Goal: Find specific page/section: Find specific page/section

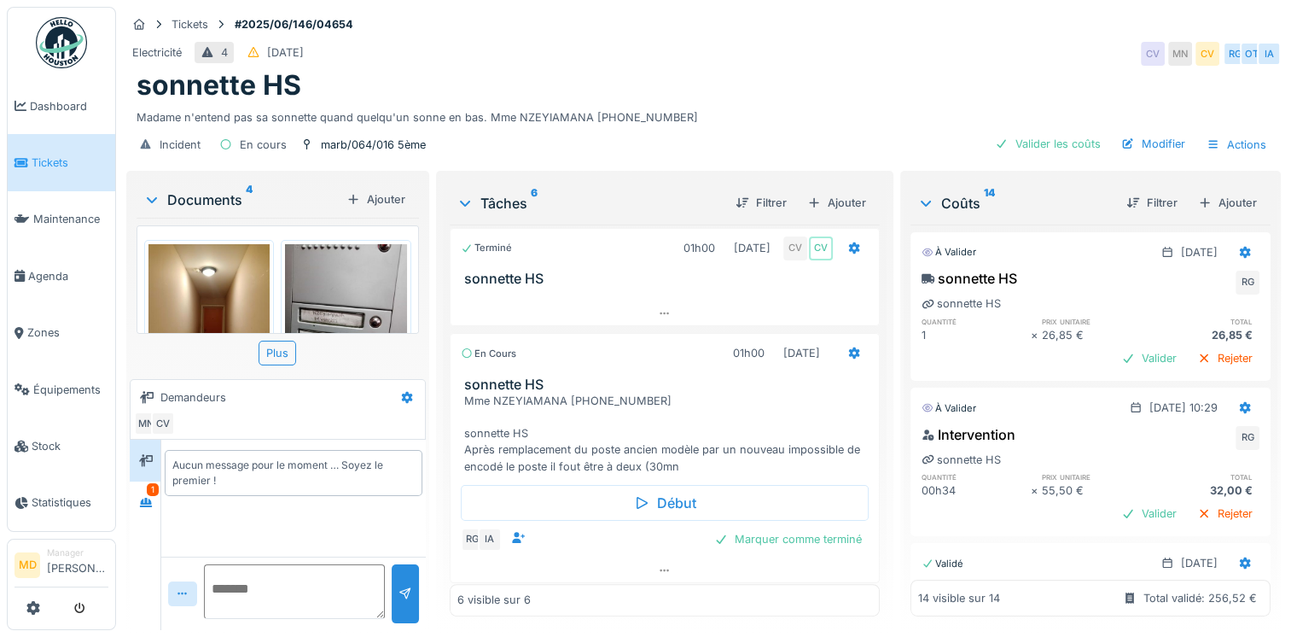
scroll to position [13, 0]
click at [638, 558] on div at bounding box center [665, 570] width 428 height 25
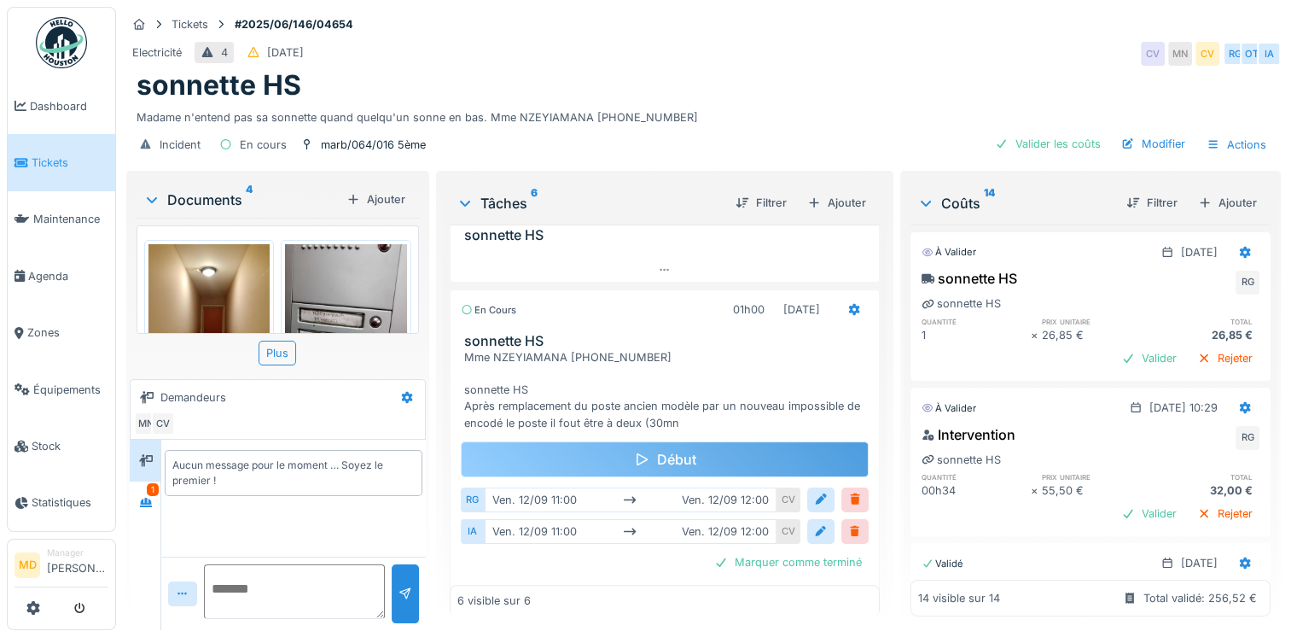
scroll to position [543, 0]
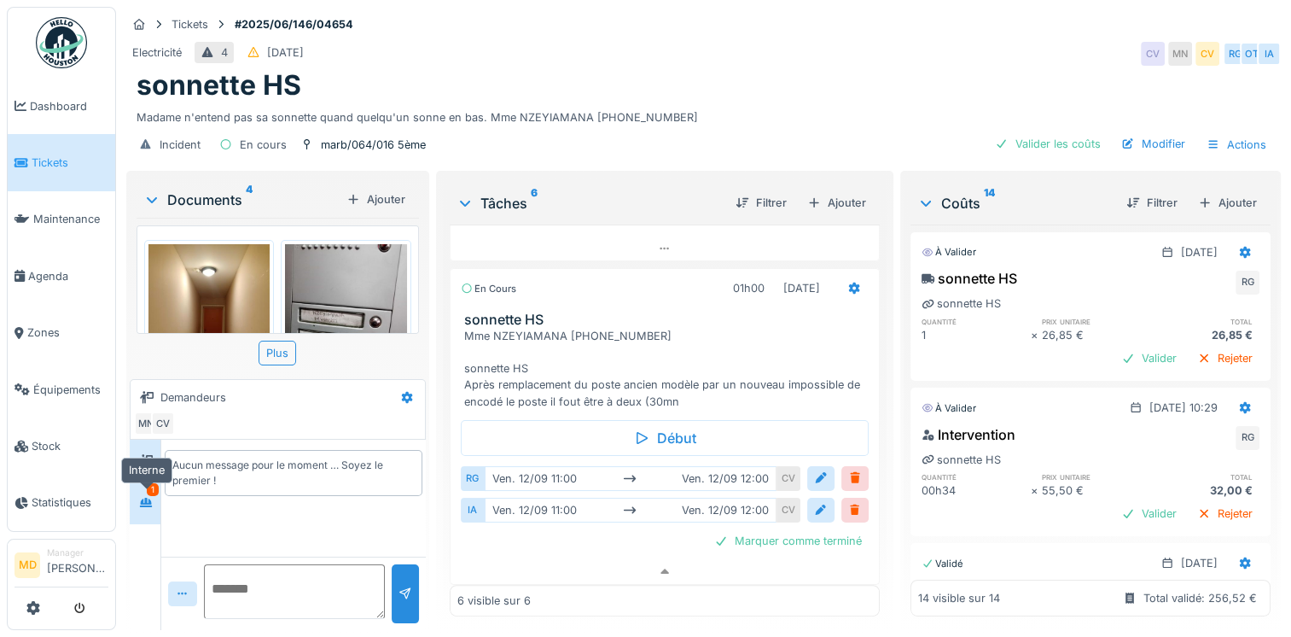
click at [143, 498] on icon at bounding box center [146, 502] width 12 height 9
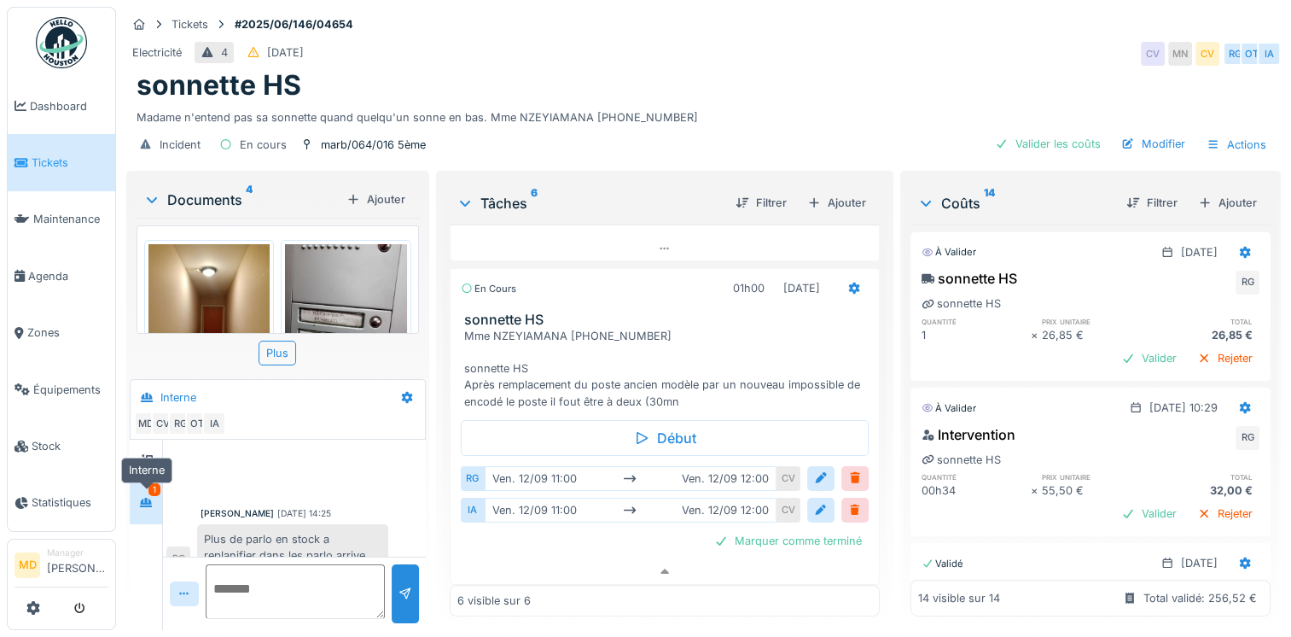
scroll to position [682, 0]
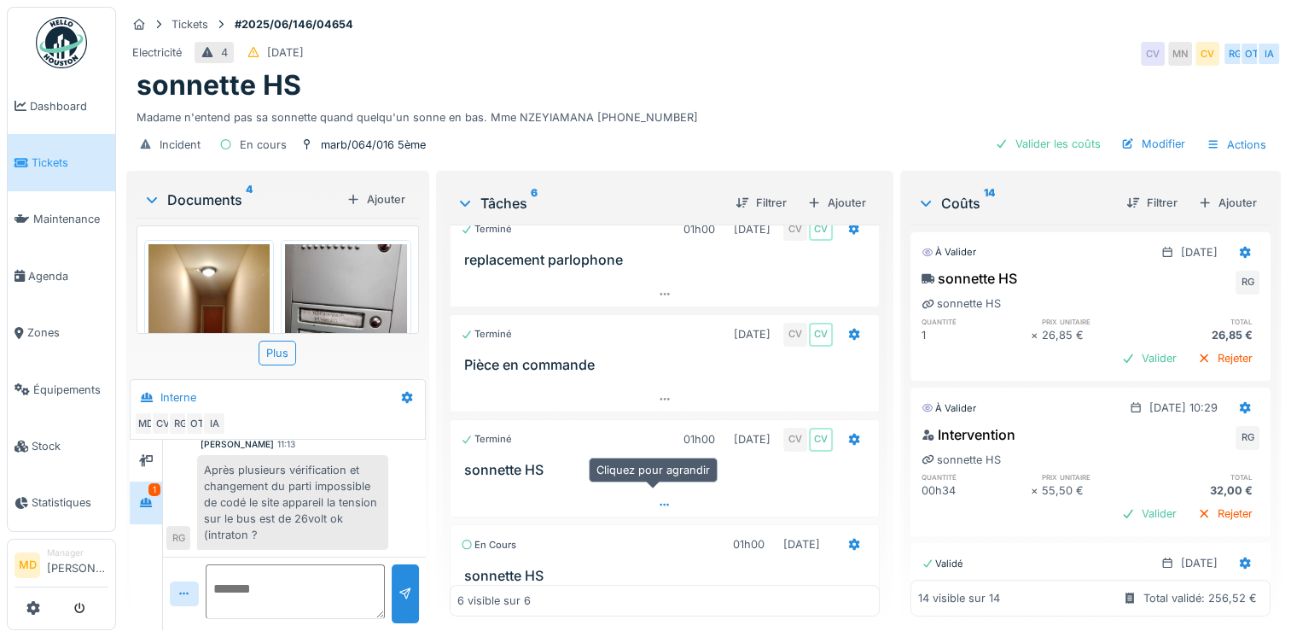
click at [658, 499] on icon at bounding box center [665, 504] width 14 height 11
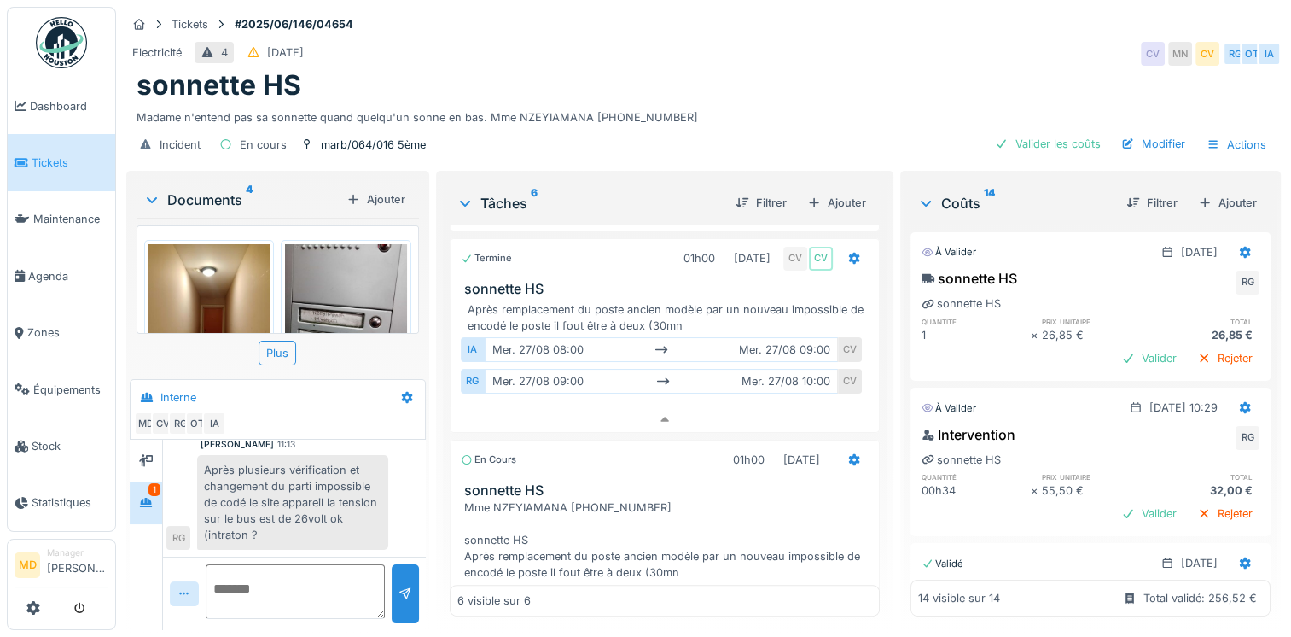
scroll to position [478, 0]
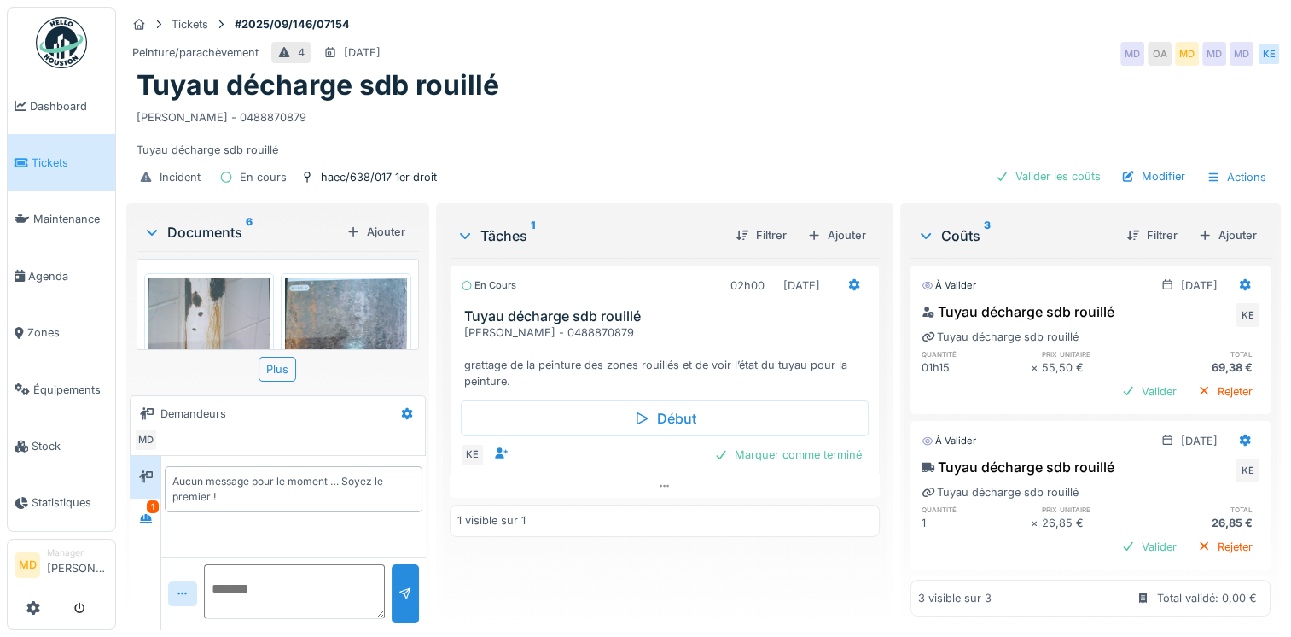
click at [161, 520] on div "Aucun message pour le moment … Soyez le premier !" at bounding box center [293, 489] width 265 height 67
click at [154, 518] on div at bounding box center [146, 519] width 26 height 21
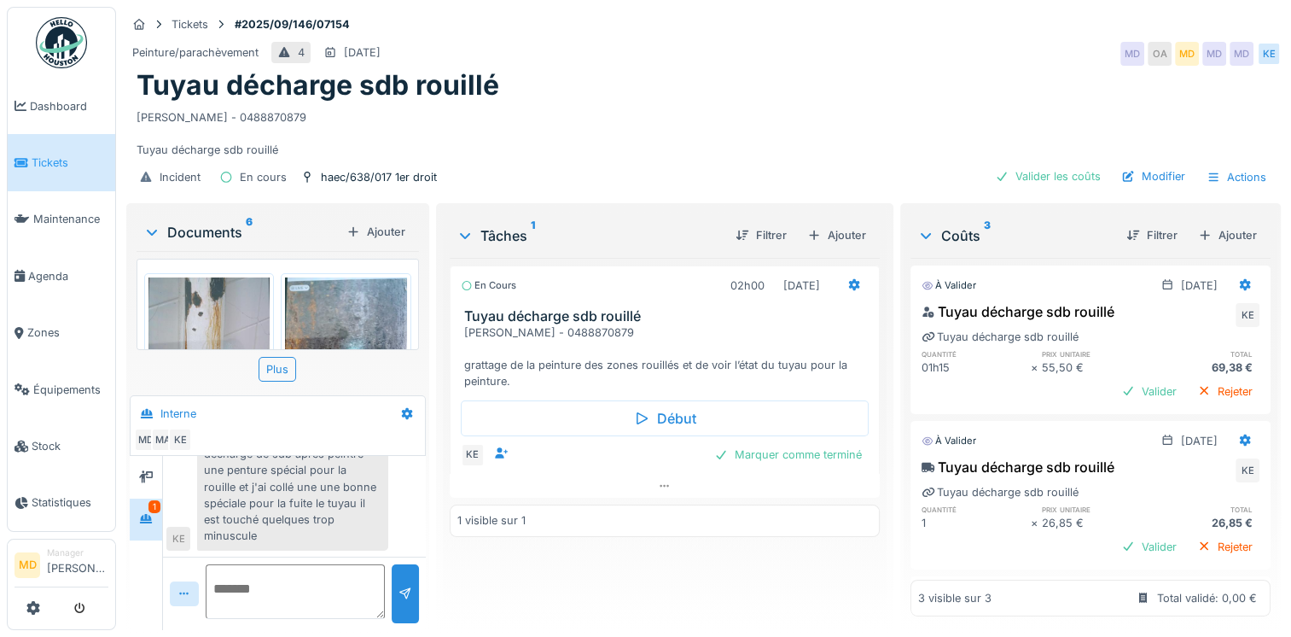
click at [226, 304] on img at bounding box center [209, 358] width 121 height 162
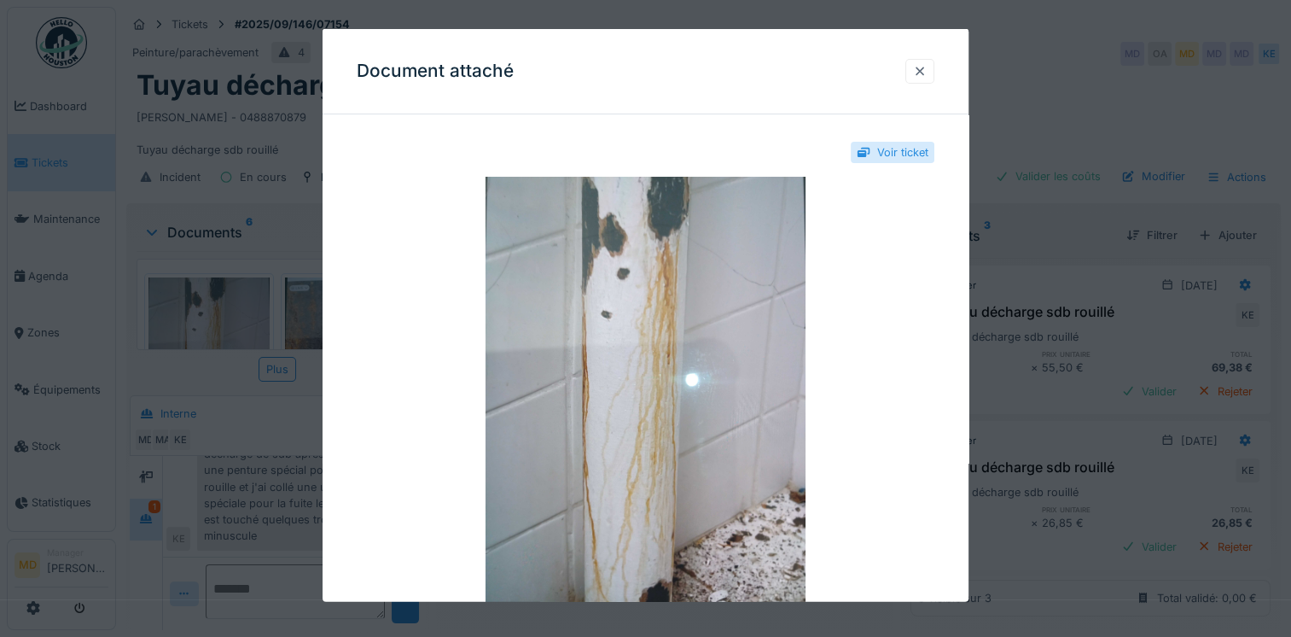
click at [927, 64] on div at bounding box center [920, 70] width 14 height 16
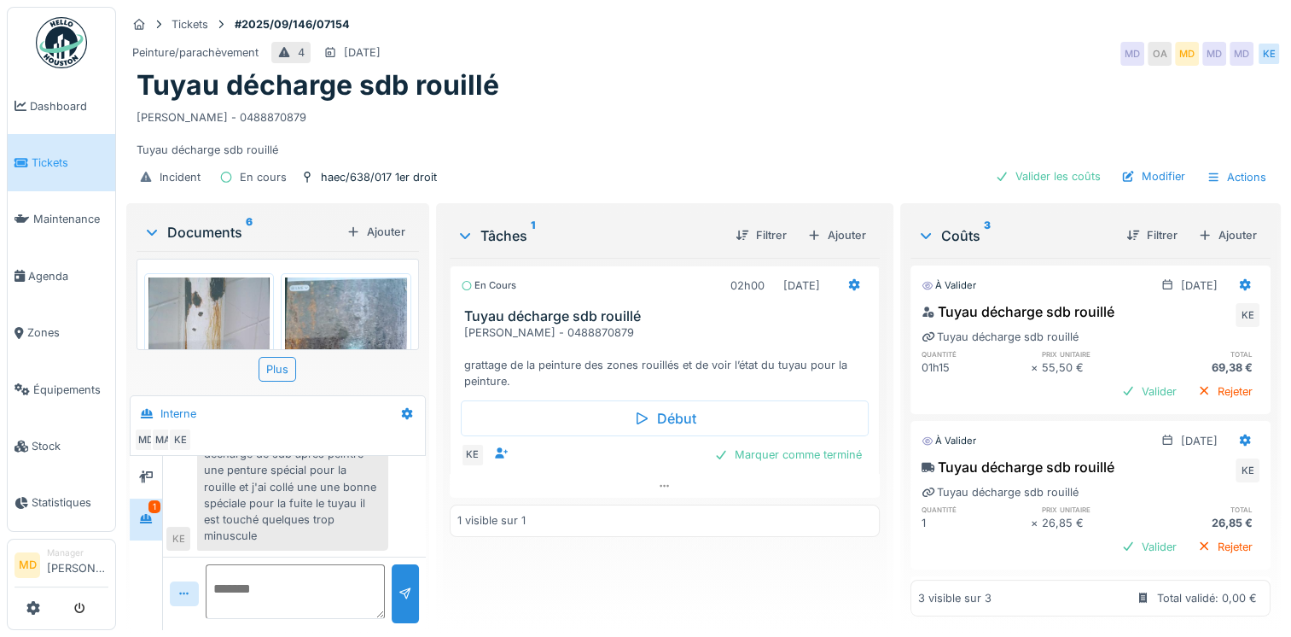
click at [315, 294] on img at bounding box center [345, 358] width 121 height 162
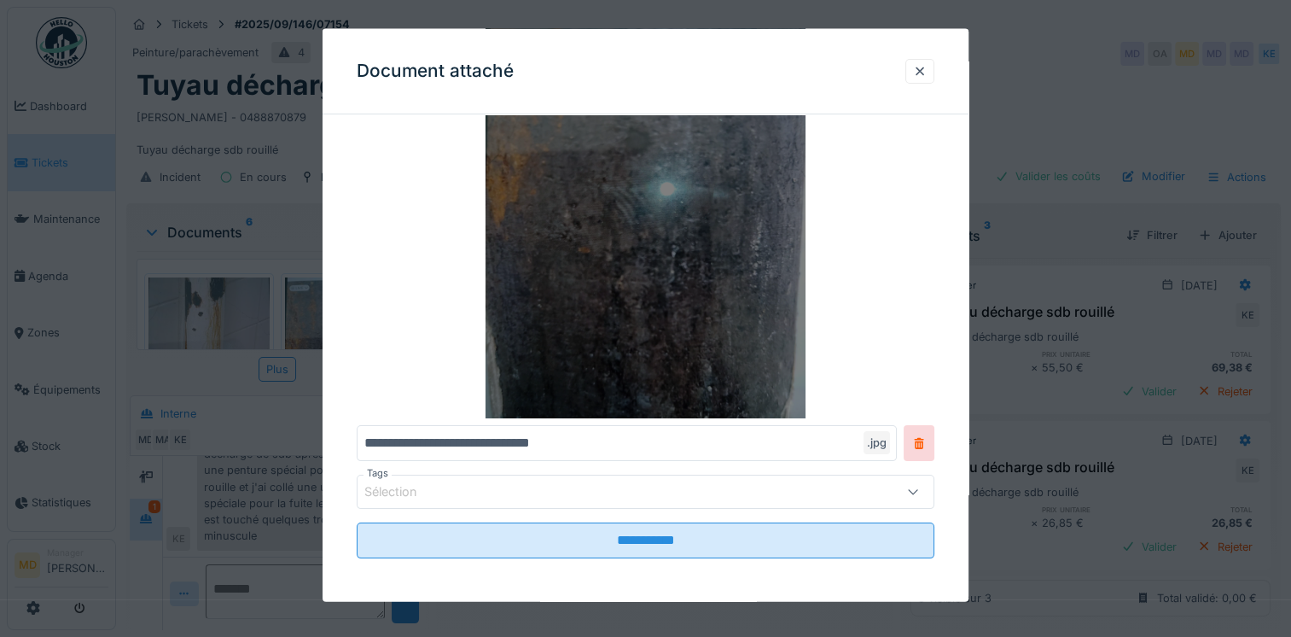
scroll to position [188, 0]
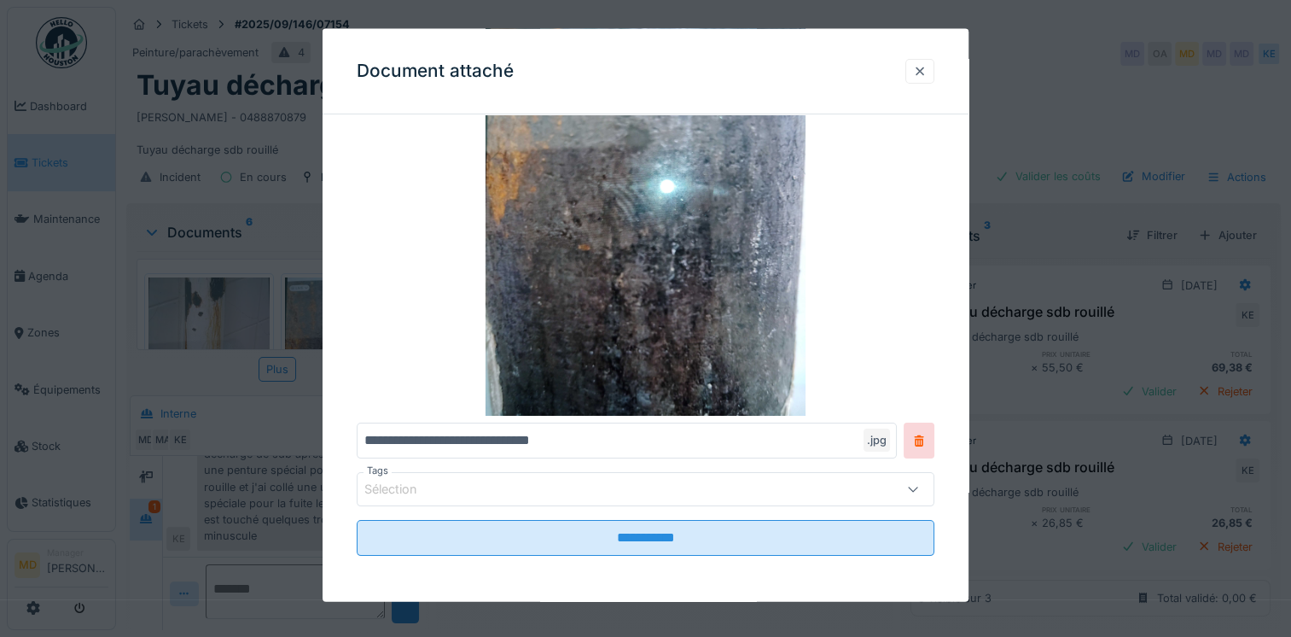
click at [927, 74] on div at bounding box center [920, 70] width 14 height 16
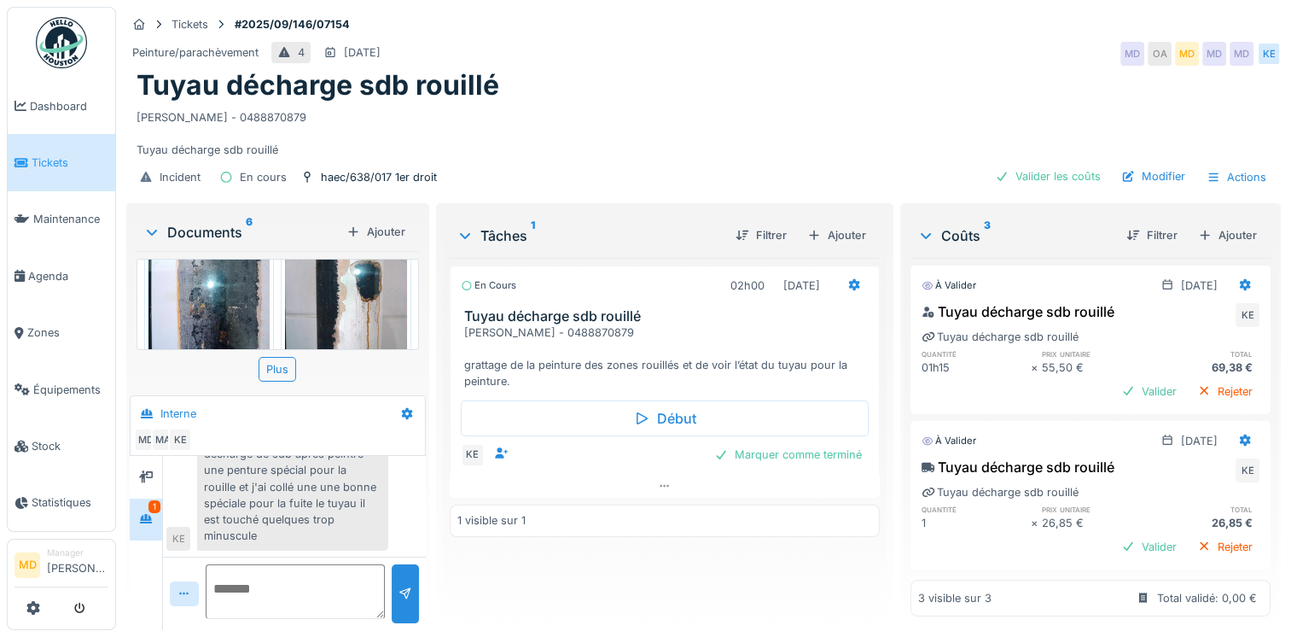
scroll to position [249, 0]
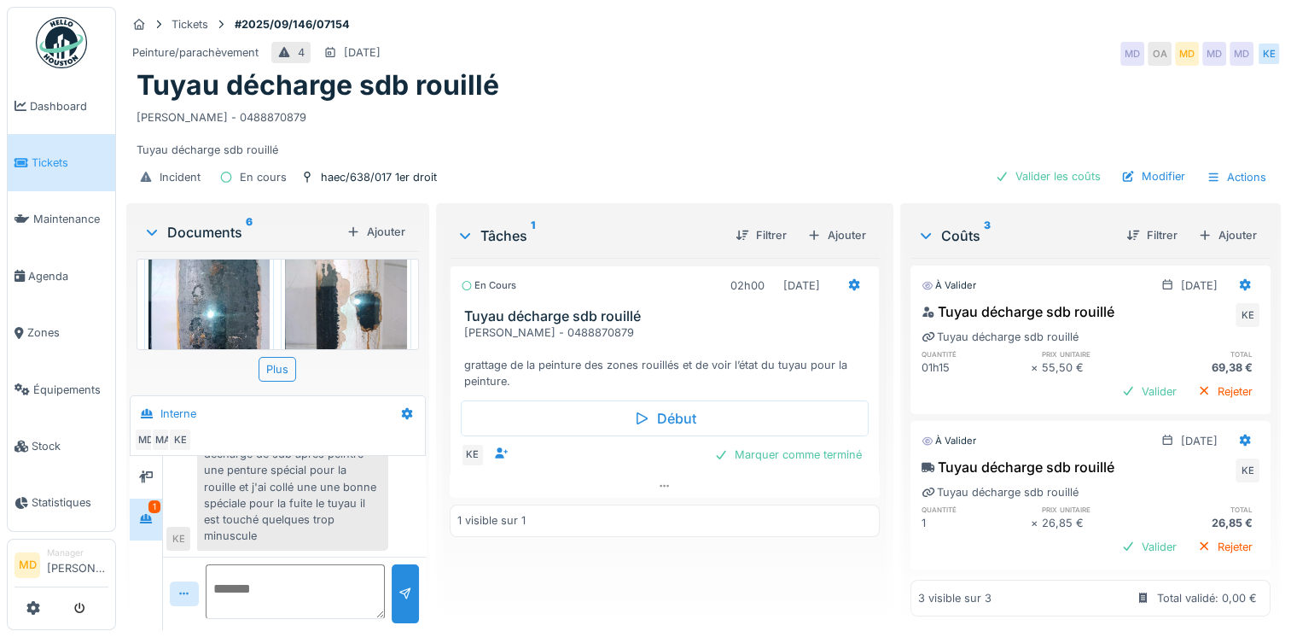
click at [297, 292] on img at bounding box center [345, 317] width 121 height 162
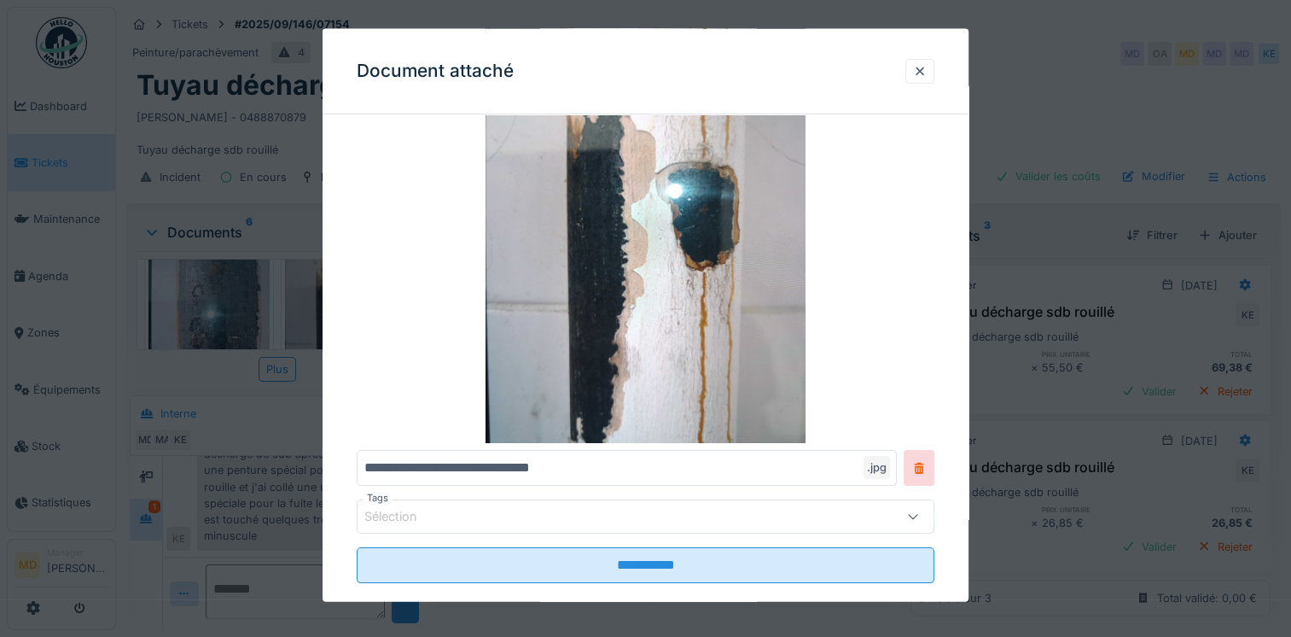
scroll to position [171, 0]
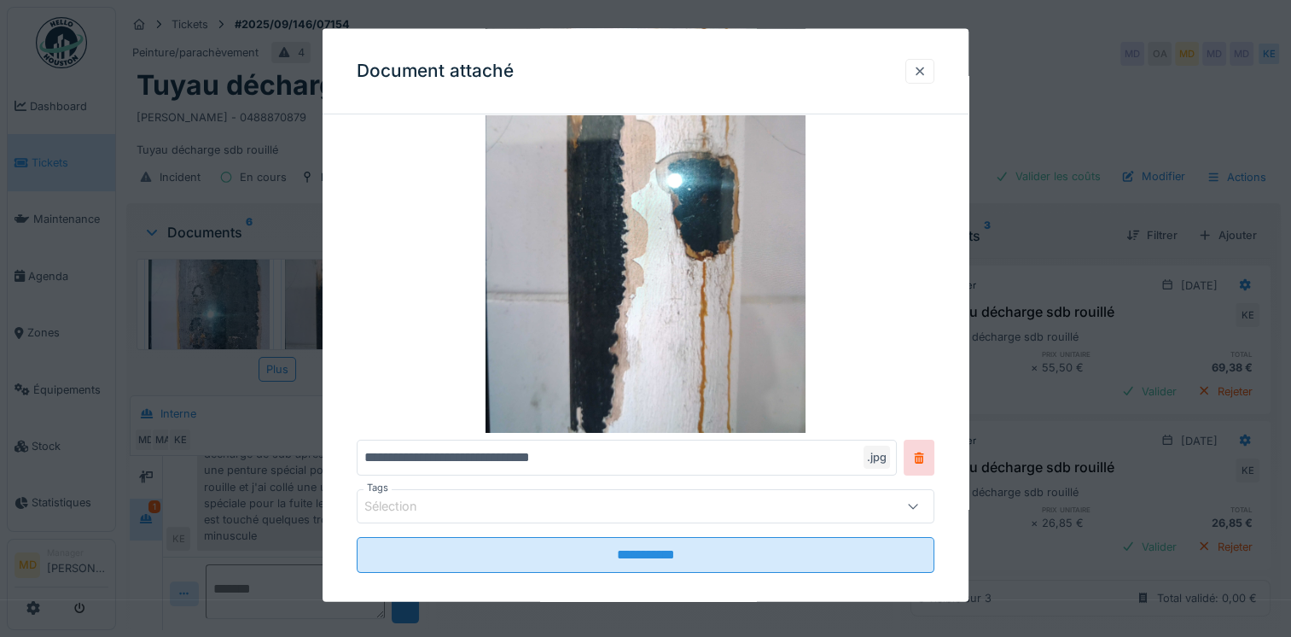
click at [926, 68] on div at bounding box center [920, 70] width 14 height 16
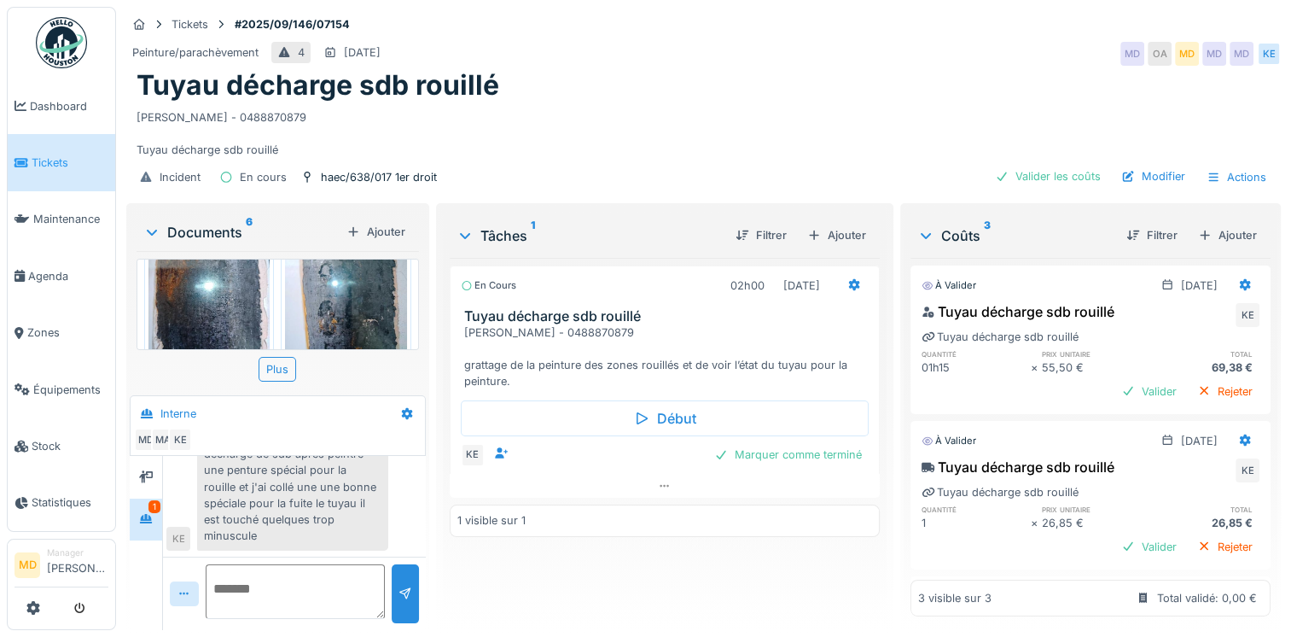
scroll to position [505, 0]
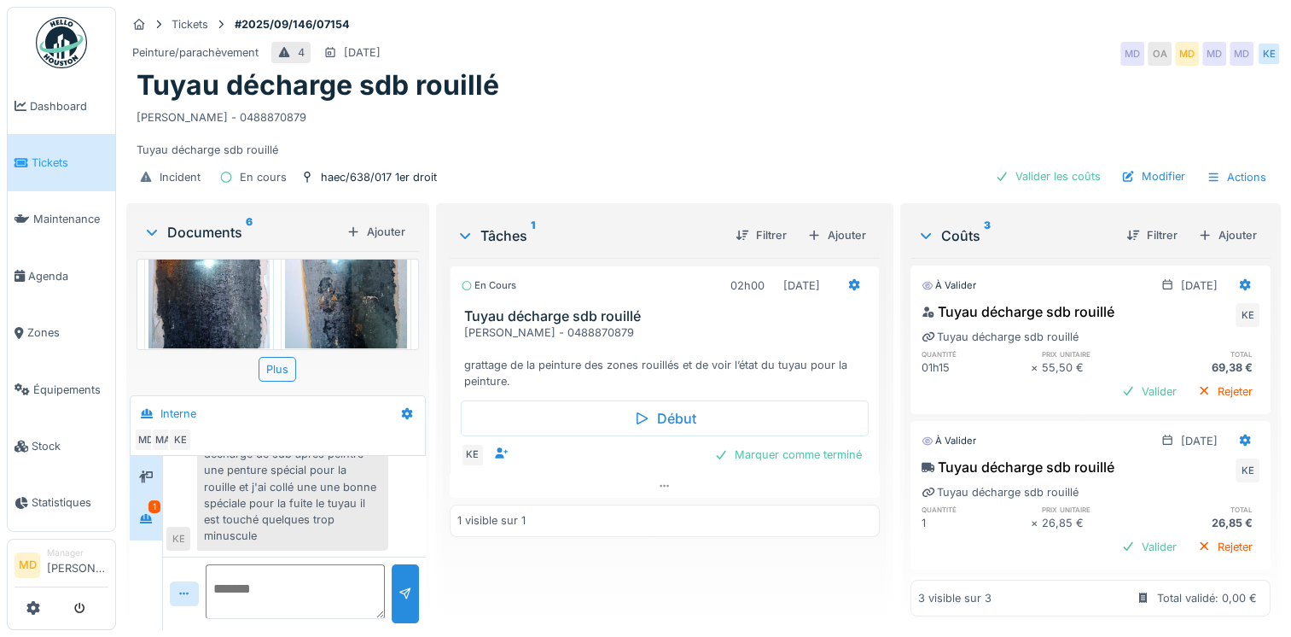
click at [142, 470] on icon at bounding box center [146, 476] width 14 height 12
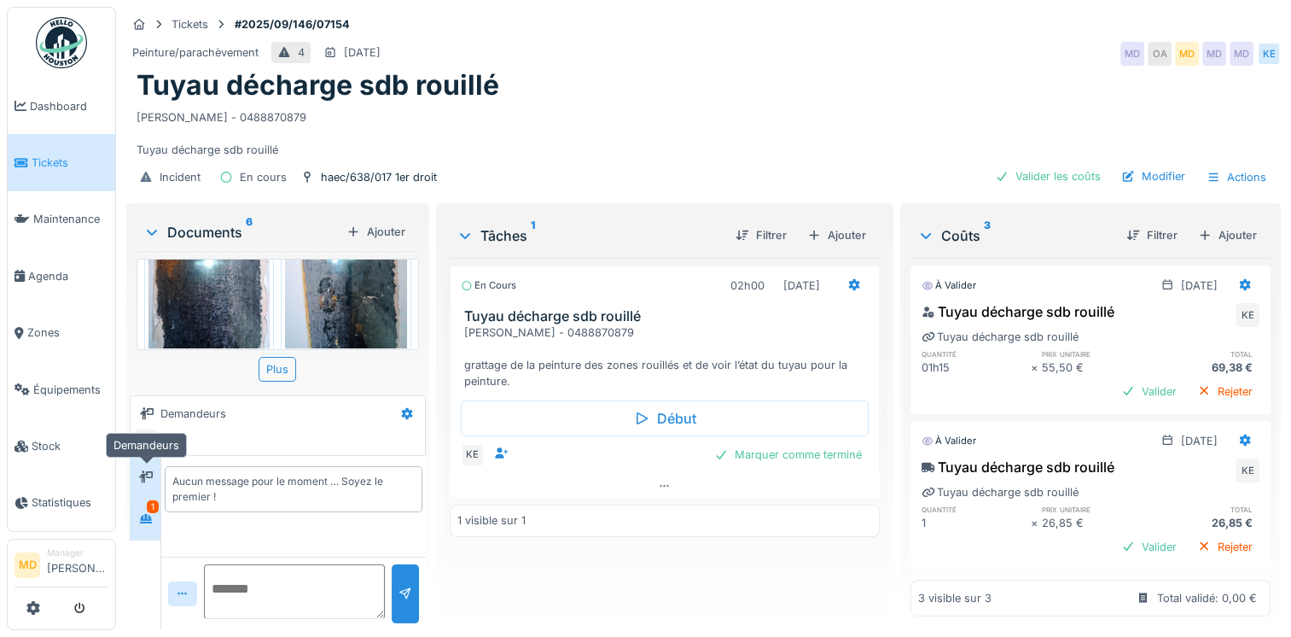
scroll to position [0, 0]
click at [153, 513] on icon at bounding box center [146, 518] width 14 height 11
